Goal: Check status: Check status

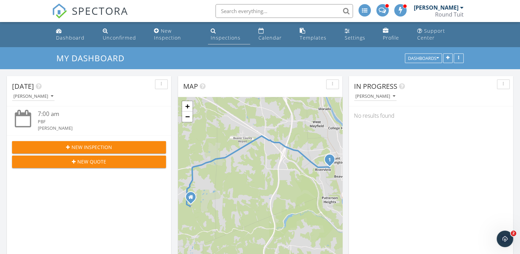
click at [237, 34] on div "Inspections" at bounding box center [226, 37] width 30 height 7
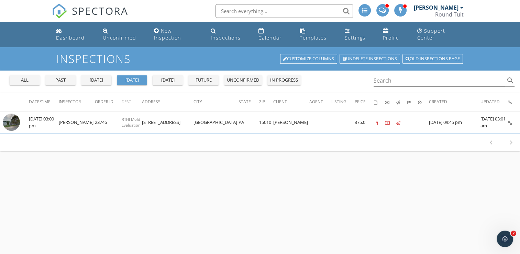
click at [64, 77] on div "past" at bounding box center [60, 80] width 25 height 7
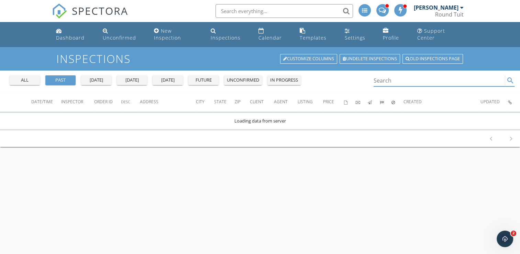
click at [400, 75] on input "Search" at bounding box center [440, 80] width 132 height 11
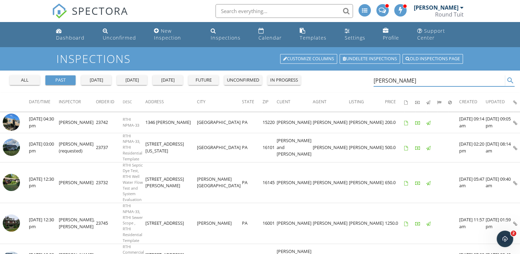
type input "[PERSON_NAME]"
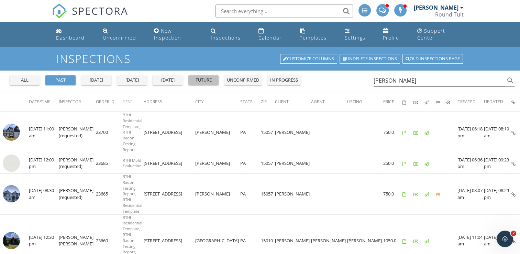
click at [211, 77] on div "future" at bounding box center [203, 80] width 25 height 7
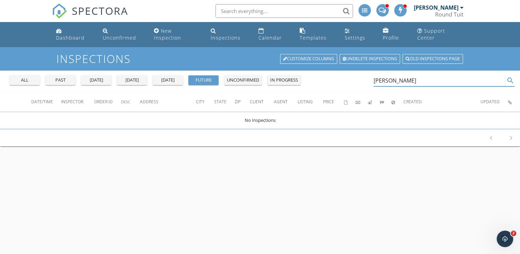
drag, startPoint x: 424, startPoint y: 74, endPoint x: 320, endPoint y: 75, distance: 103.9
click at [320, 75] on div "all past [DATE] [DATE] [DATE] future unconfirmed in progress [PERSON_NAME] sear…" at bounding box center [260, 82] width 520 height 22
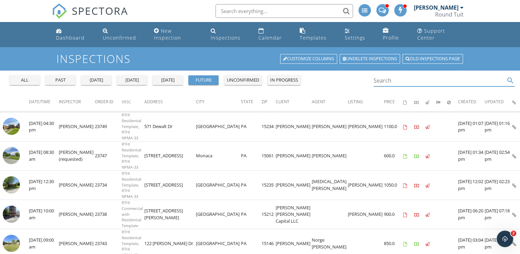
click at [52, 77] on div "past" at bounding box center [60, 80] width 25 height 7
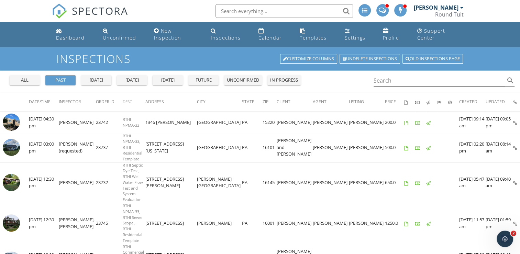
click at [201, 77] on div "future" at bounding box center [203, 80] width 25 height 7
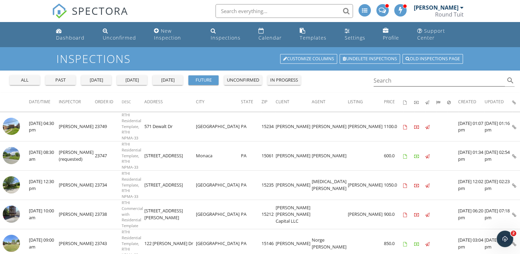
click at [240, 77] on div "unconfirmed" at bounding box center [243, 80] width 32 height 7
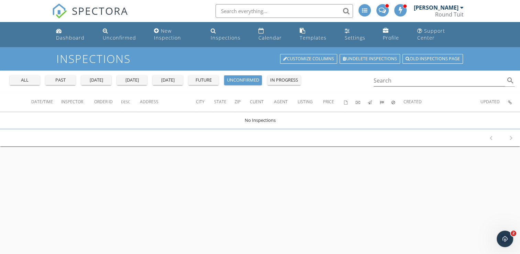
click at [206, 77] on div "future" at bounding box center [203, 80] width 25 height 7
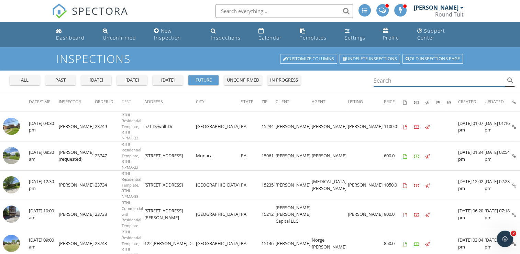
click at [394, 75] on input "Search" at bounding box center [440, 80] width 132 height 11
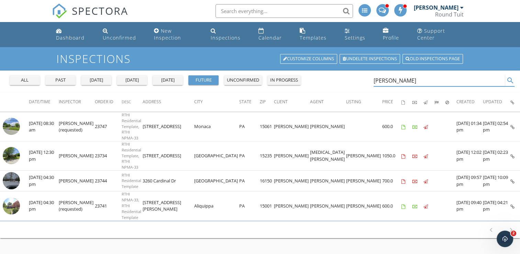
type input "[PERSON_NAME]"
click at [22, 77] on div "all" at bounding box center [24, 80] width 25 height 7
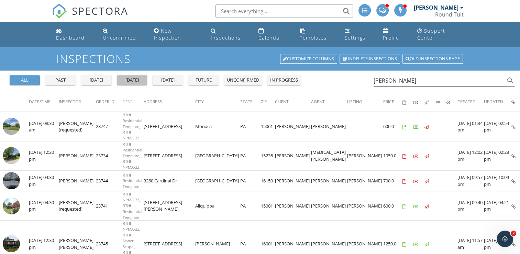
click at [133, 77] on div "[DATE]" at bounding box center [132, 80] width 25 height 7
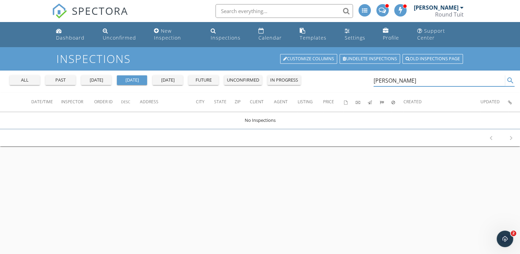
drag, startPoint x: 414, startPoint y: 74, endPoint x: 339, endPoint y: 79, distance: 74.8
click at [339, 79] on div "all past [DATE] [DATE] [DATE] future unconfirmed in progress [PERSON_NAME] sear…" at bounding box center [260, 82] width 520 height 22
